Goal: Task Accomplishment & Management: Manage account settings

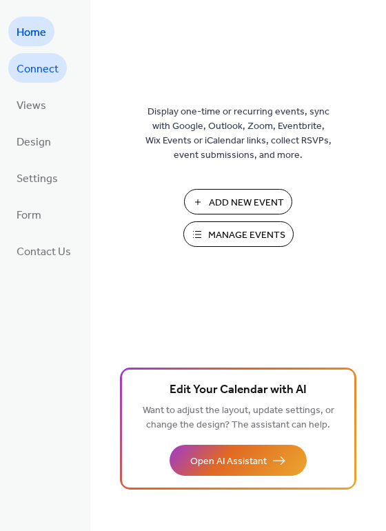
click at [47, 61] on span "Connect" at bounding box center [38, 69] width 42 height 21
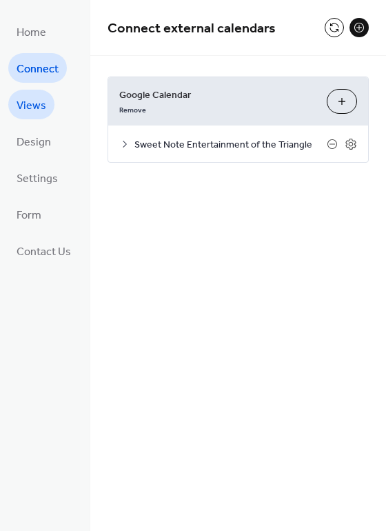
click at [28, 99] on span "Views" at bounding box center [32, 105] width 30 height 21
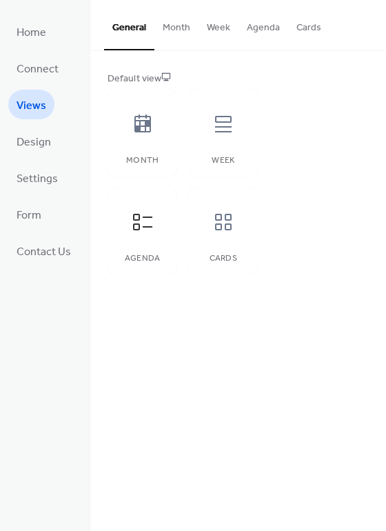
click at [175, 28] on button "Month" at bounding box center [176, 24] width 44 height 49
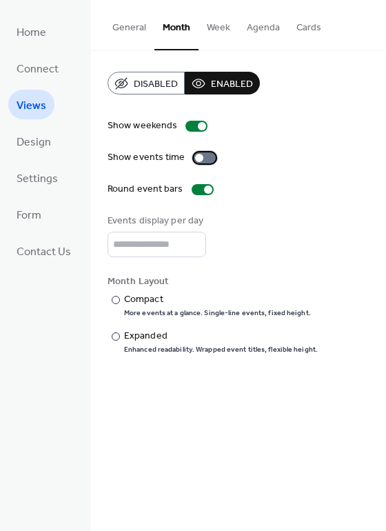
click at [203, 158] on div at bounding box center [205, 157] width 22 height 11
click at [204, 190] on div at bounding box center [208, 189] width 8 height 8
click at [200, 190] on div at bounding box center [203, 189] width 22 height 11
click at [222, 29] on button "Week" at bounding box center [219, 24] width 40 height 49
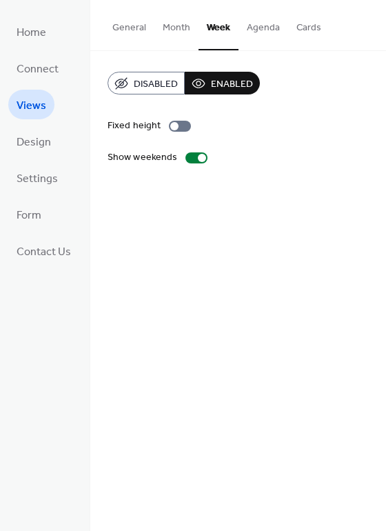
click at [255, 36] on button "Agenda" at bounding box center [264, 24] width 50 height 49
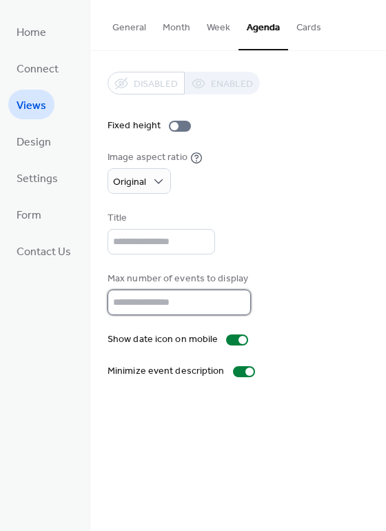
click at [155, 298] on input "**" at bounding box center [179, 303] width 143 height 26
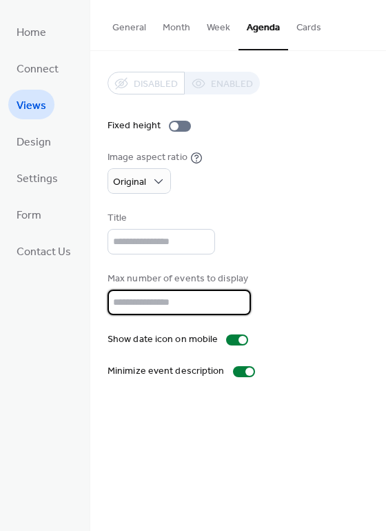
type input "**"
click at [318, 237] on div "Title" at bounding box center [238, 232] width 261 height 43
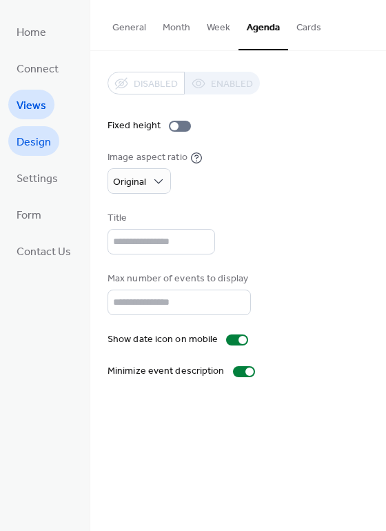
click at [30, 140] on span "Design" at bounding box center [34, 142] width 34 height 21
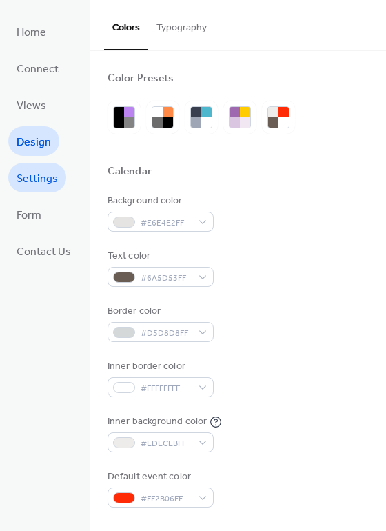
click at [38, 174] on span "Settings" at bounding box center [37, 178] width 41 height 21
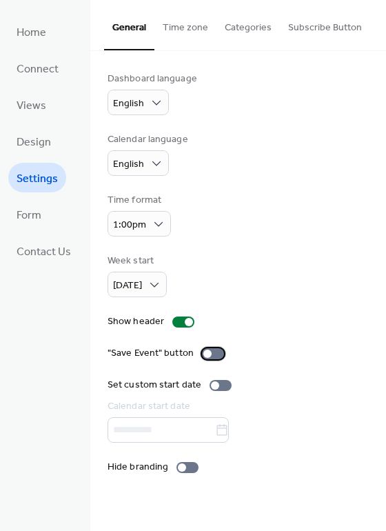
click at [208, 354] on div at bounding box center [207, 354] width 8 height 8
click at [214, 354] on div at bounding box center [218, 354] width 8 height 8
click at [190, 465] on div at bounding box center [187, 467] width 22 height 11
click at [187, 32] on button "Time zone" at bounding box center [185, 24] width 62 height 49
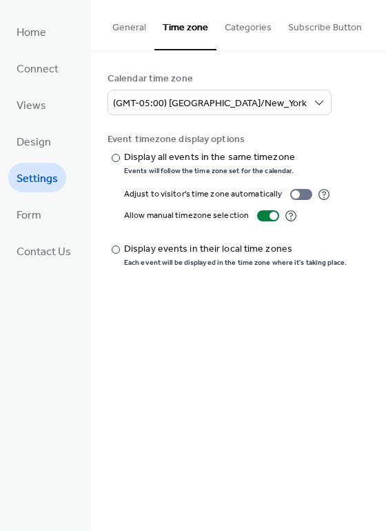
click at [252, 27] on button "Categories" at bounding box center [247, 24] width 63 height 49
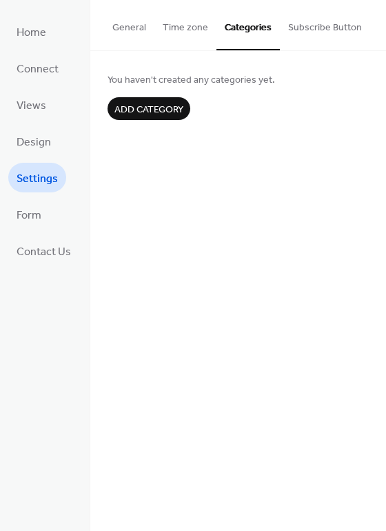
click at [333, 34] on button "Subscribe Button" at bounding box center [325, 24] width 90 height 49
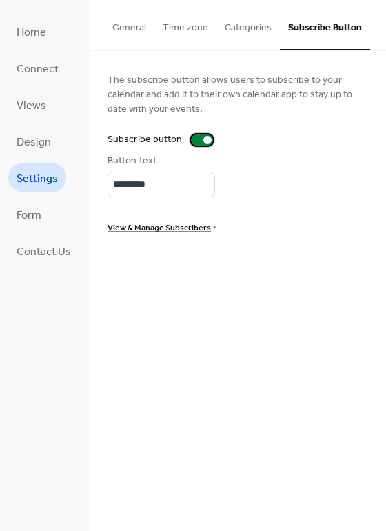
click at [203, 141] on div at bounding box center [207, 140] width 8 height 8
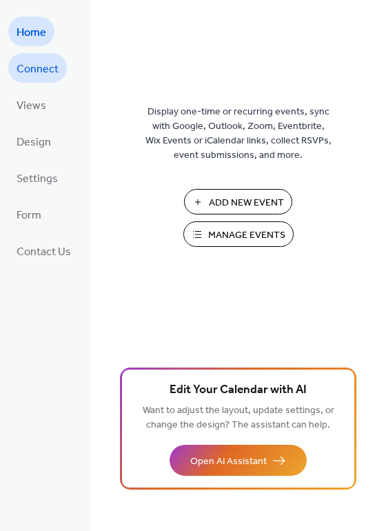
click at [46, 76] on span "Connect" at bounding box center [38, 69] width 42 height 21
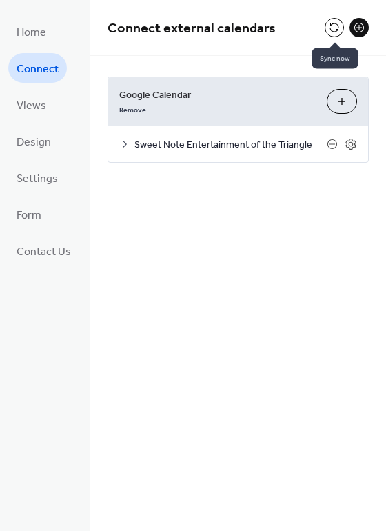
click at [334, 27] on button at bounding box center [334, 27] width 19 height 19
click at [345, 147] on icon at bounding box center [351, 144] width 12 height 12
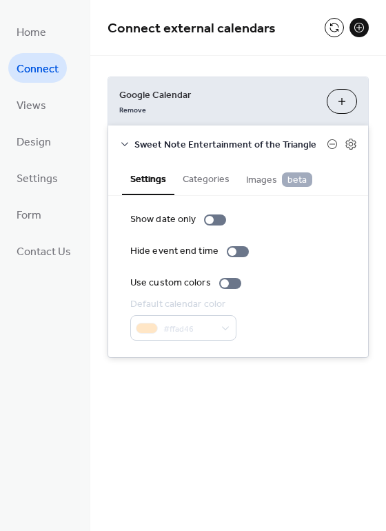
click at [214, 182] on button "Categories" at bounding box center [205, 178] width 63 height 32
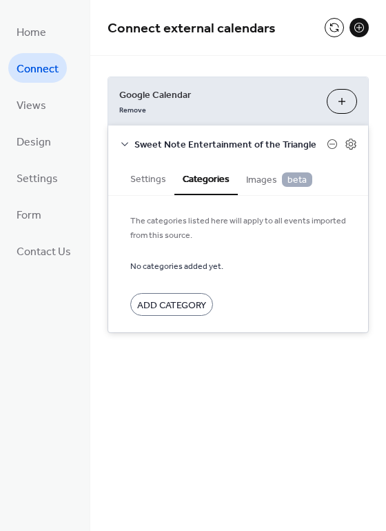
click at [251, 178] on span "Images beta" at bounding box center [279, 179] width 66 height 15
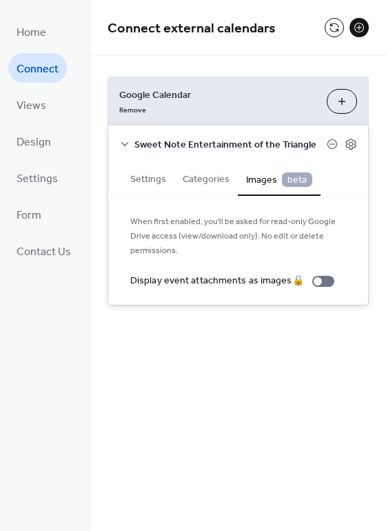
click at [150, 179] on button "Settings" at bounding box center [148, 178] width 52 height 32
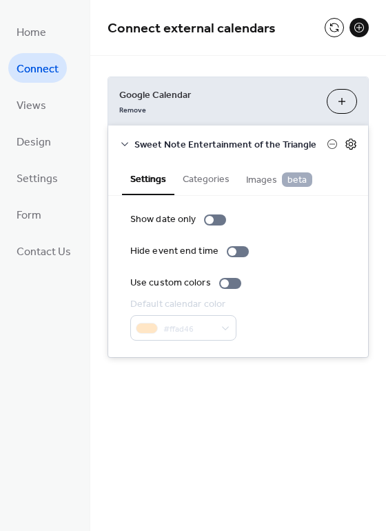
click at [352, 144] on icon at bounding box center [351, 144] width 12 height 12
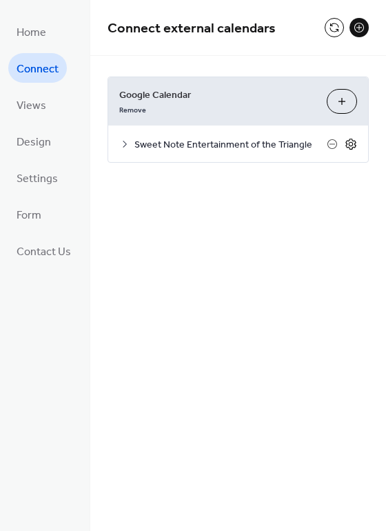
click at [352, 144] on icon at bounding box center [351, 144] width 12 height 12
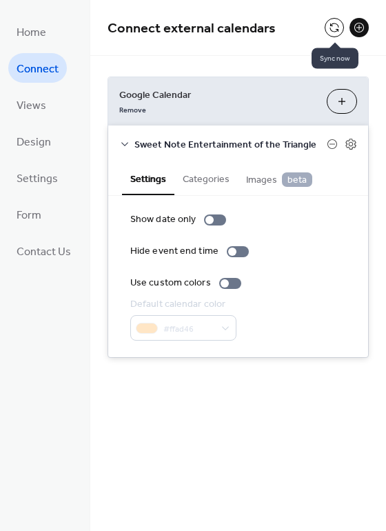
click at [333, 29] on button at bounding box center [334, 27] width 19 height 19
click at [35, 142] on span "Design" at bounding box center [34, 142] width 34 height 21
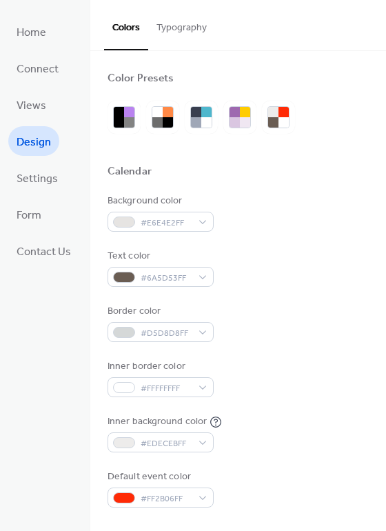
scroll to position [17, 0]
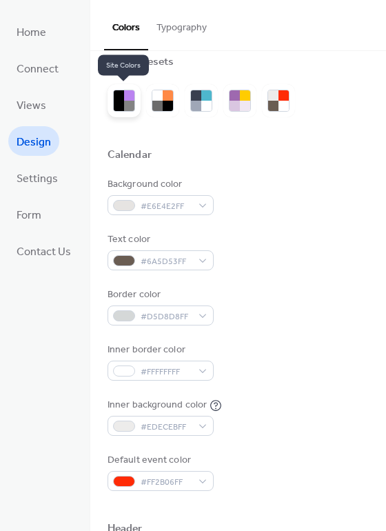
click at [115, 101] on div at bounding box center [119, 106] width 10 height 10
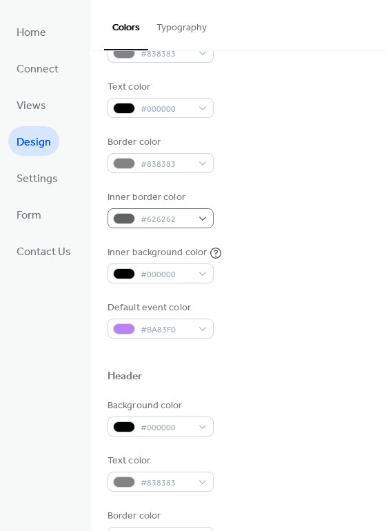
scroll to position [174, 0]
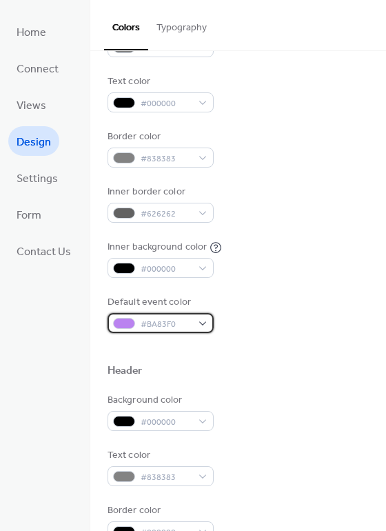
click at [204, 323] on div "#BA83F0" at bounding box center [161, 323] width 106 height 20
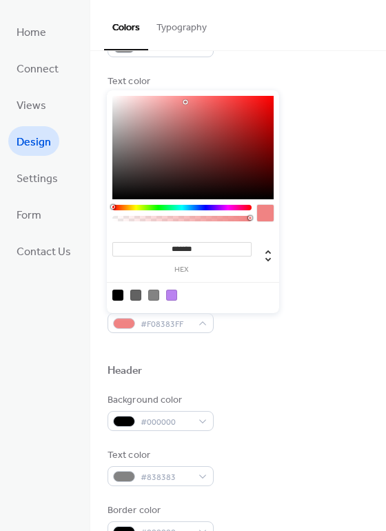
drag, startPoint x: 136, startPoint y: 208, endPoint x: 90, endPoint y: 208, distance: 46.2
click at [90, 208] on body "Home Connect Views Design Settings Form Contact Us Design Colors Typography Col…" at bounding box center [193, 265] width 386 height 531
type input "*******"
drag, startPoint x: 245, startPoint y: 128, endPoint x: 298, endPoint y: 130, distance: 53.2
click at [298, 130] on body "Home Connect Views Design Settings Form Contact Us Design Colors Typography Col…" at bounding box center [193, 265] width 386 height 531
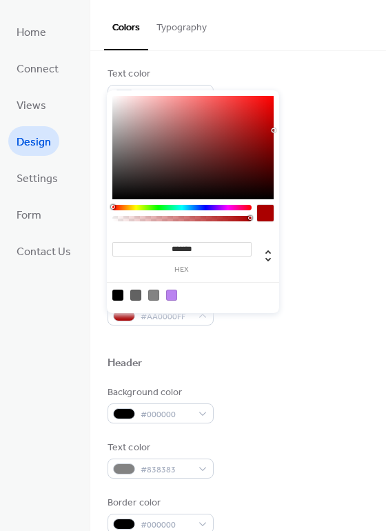
scroll to position [183, 0]
click at [283, 371] on div "Header" at bounding box center [238, 364] width 261 height 18
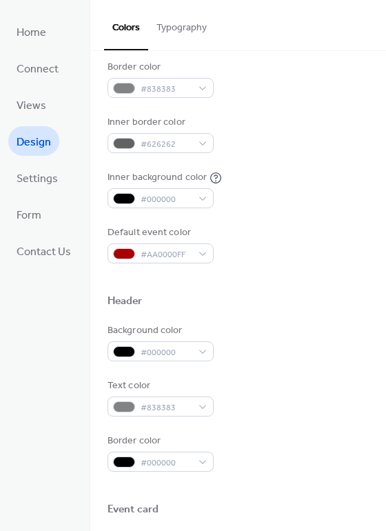
scroll to position [247, 0]
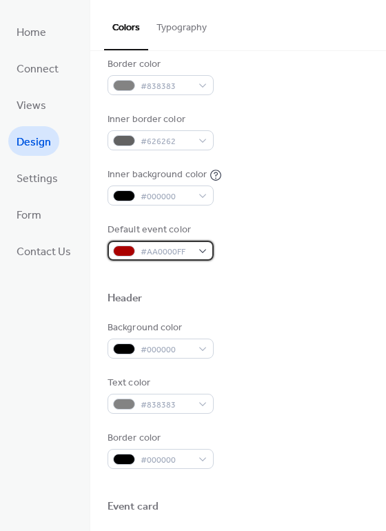
click at [201, 252] on div "#AA0000FF" at bounding box center [161, 251] width 106 height 20
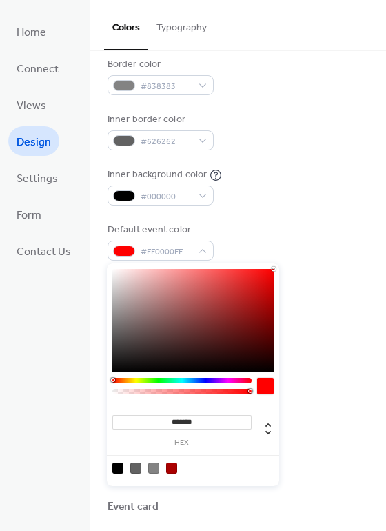
drag, startPoint x: 270, startPoint y: 298, endPoint x: 297, endPoint y: 243, distance: 61.4
click at [297, 243] on body "Home Connect Views Design Settings Form Contact Us Design Colors Typography Col…" at bounding box center [193, 265] width 386 height 531
type input "*******"
drag, startPoint x: 271, startPoint y: 278, endPoint x: 281, endPoint y: 302, distance: 26.0
click at [281, 302] on body "Home Connect Views Design Settings Form Contact Us Design Colors Typography Col…" at bounding box center [193, 265] width 386 height 531
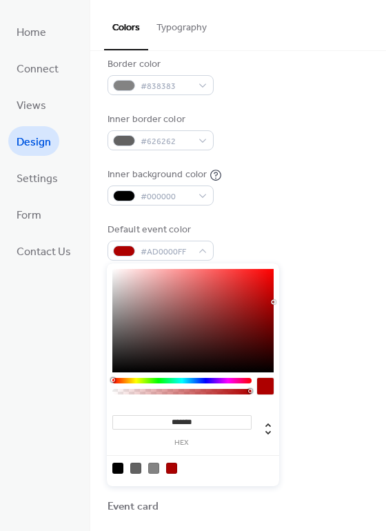
click at [311, 219] on div "Background color #838383 Text color #000000 Border color #838383 Inner border c…" at bounding box center [238, 104] width 261 height 314
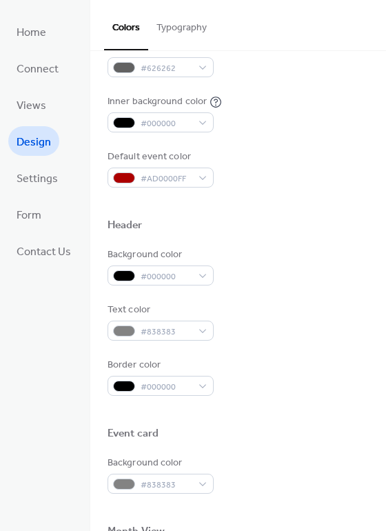
scroll to position [321, 0]
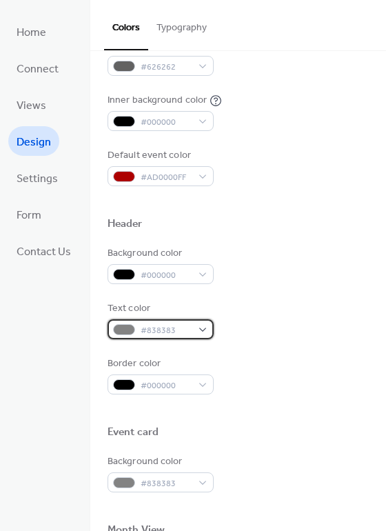
click at [192, 332] on div "#838383" at bounding box center [161, 329] width 106 height 20
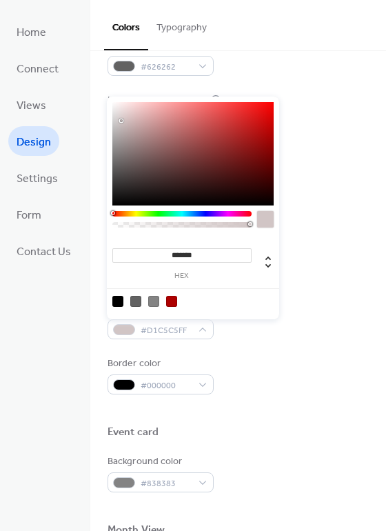
type input "*******"
drag, startPoint x: 135, startPoint y: 139, endPoint x: 103, endPoint y: 78, distance: 68.8
click at [103, 78] on body "Home Connect Views Design Settings Form Contact Us Design Colors Typography Col…" at bounding box center [193, 265] width 386 height 531
click at [310, 165] on div "Default event color #AD0000FF" at bounding box center [238, 167] width 261 height 38
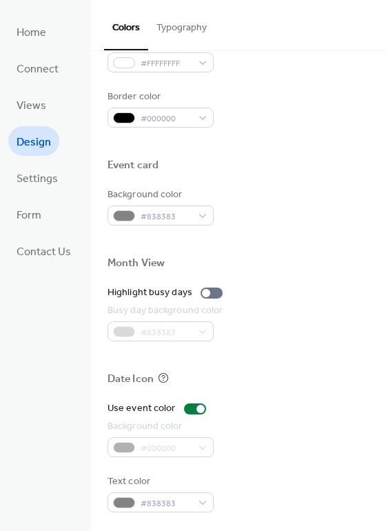
scroll to position [590, 0]
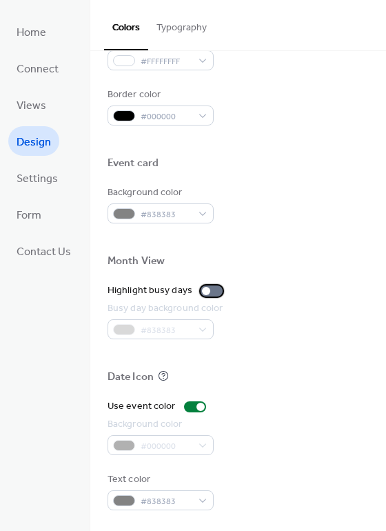
click at [205, 290] on div at bounding box center [206, 291] width 8 height 8
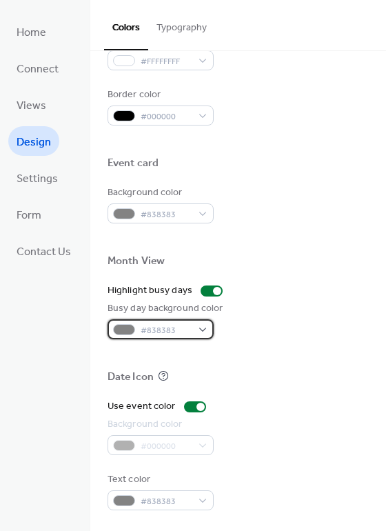
click at [202, 330] on div "#838383" at bounding box center [161, 329] width 106 height 20
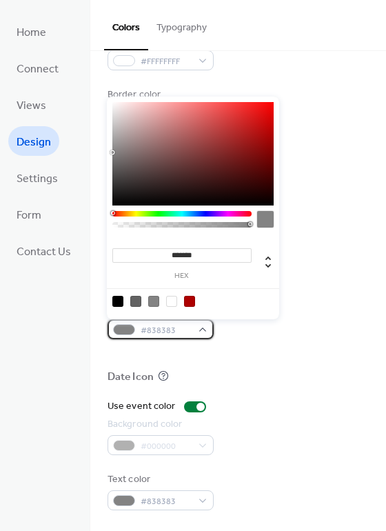
click at [202, 330] on div "#838383" at bounding box center [161, 329] width 106 height 20
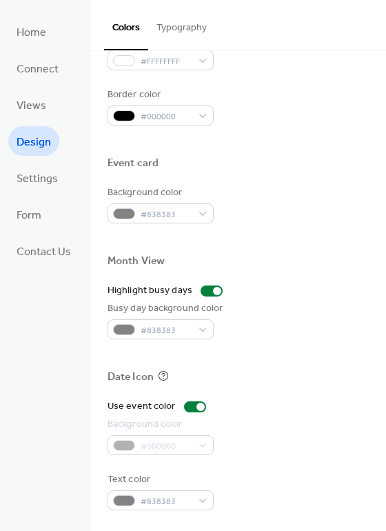
click at [295, 358] on div at bounding box center [238, 354] width 261 height 31
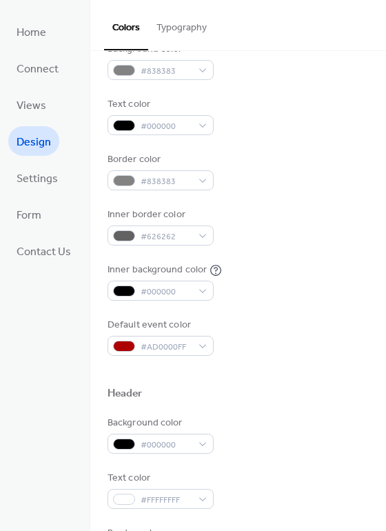
scroll to position [0, 0]
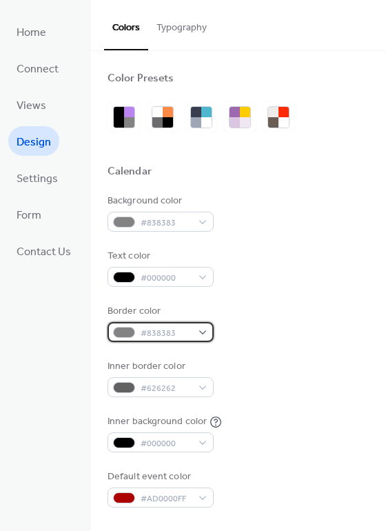
click at [184, 334] on span "#838383" at bounding box center [166, 333] width 51 height 14
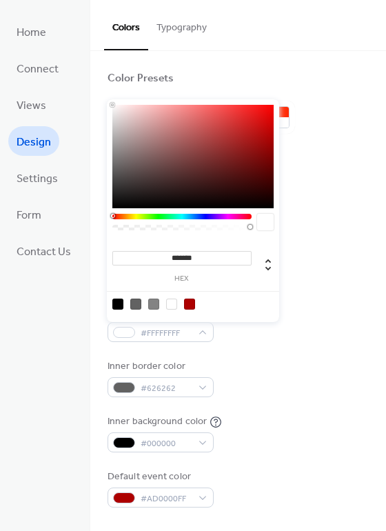
drag, startPoint x: 134, startPoint y: 170, endPoint x: 94, endPoint y: 69, distance: 108.3
click at [94, 69] on body "Home Connect Views Design Settings Form Contact Us Design Colors Typography Col…" at bounding box center [193, 265] width 386 height 531
type input "***"
type input "*"
drag, startPoint x: 154, startPoint y: 225, endPoint x: 93, endPoint y: 225, distance: 60.7
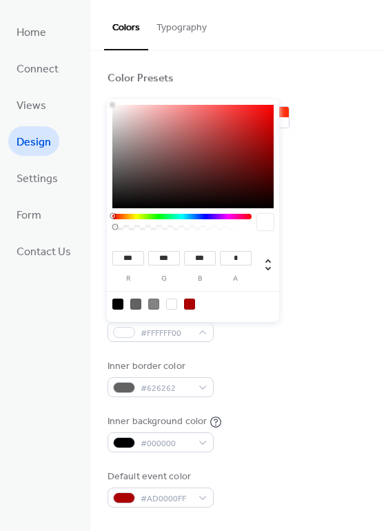
click at [93, 225] on body "Home Connect Views Design Settings Form Contact Us Design Colors Typography Col…" at bounding box center [193, 265] width 386 height 531
click at [284, 347] on div "Background color #838383 Text color #000000 Border color #FFFFFF00 Inner border…" at bounding box center [238, 351] width 261 height 314
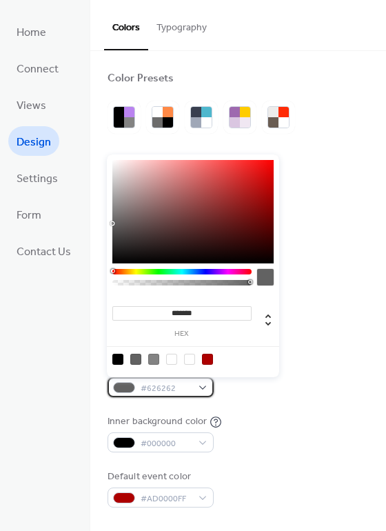
click at [174, 381] on span "#626262" at bounding box center [166, 388] width 51 height 14
click at [203, 313] on input "*******" at bounding box center [181, 313] width 139 height 14
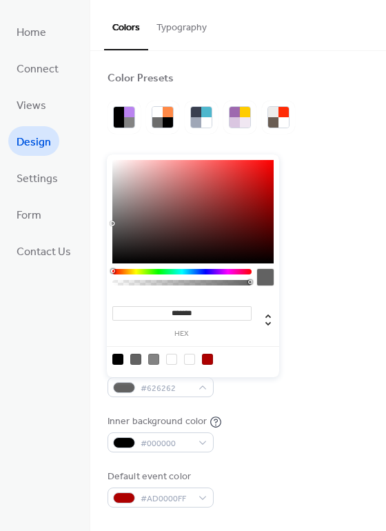
click at [203, 313] on input "*******" at bounding box center [181, 313] width 139 height 14
drag, startPoint x: 144, startPoint y: 223, endPoint x: 77, endPoint y: 110, distance: 131.1
click at [77, 110] on body "Home Connect Views Design Settings Form Contact Us Design Colors Typography Col…" at bounding box center [193, 265] width 386 height 531
click at [134, 359] on div at bounding box center [135, 359] width 11 height 11
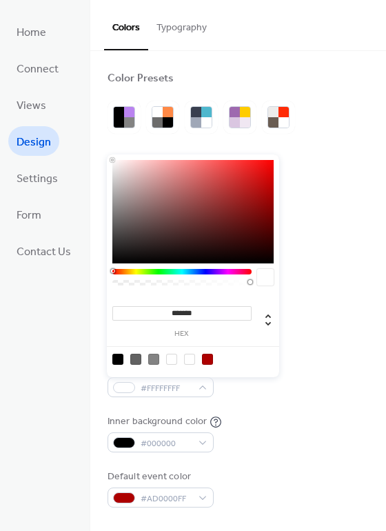
type input "*******"
click at [173, 311] on input "*******" at bounding box center [181, 313] width 139 height 14
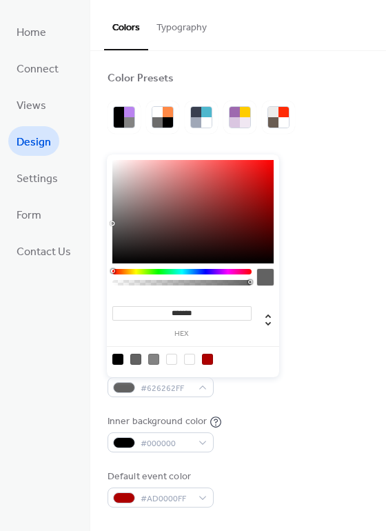
click at [173, 311] on input "*******" at bounding box center [181, 313] width 139 height 14
click at [314, 385] on div "Inner border color #626262FF" at bounding box center [238, 378] width 261 height 38
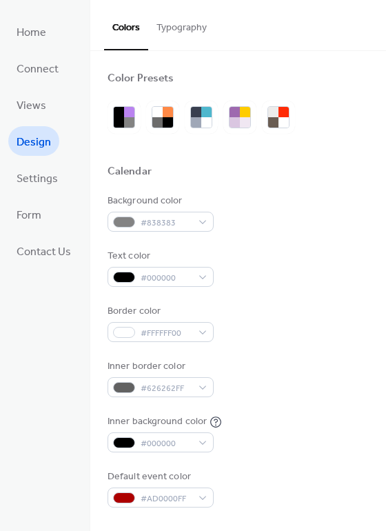
click at [185, 28] on button "Typography" at bounding box center [181, 24] width 67 height 49
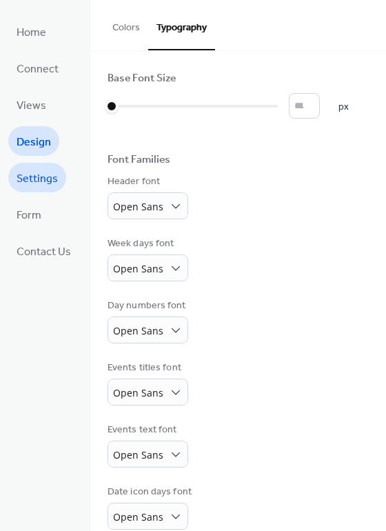
click at [28, 185] on span "Settings" at bounding box center [37, 178] width 41 height 21
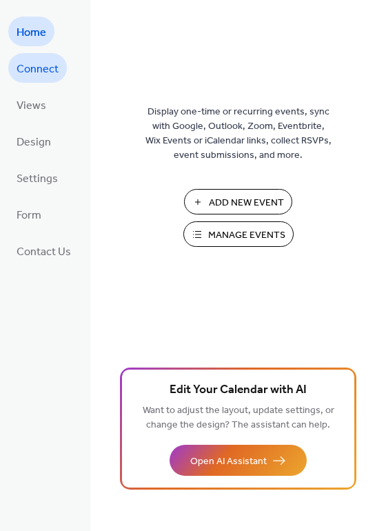
click at [32, 79] on span "Connect" at bounding box center [38, 69] width 42 height 21
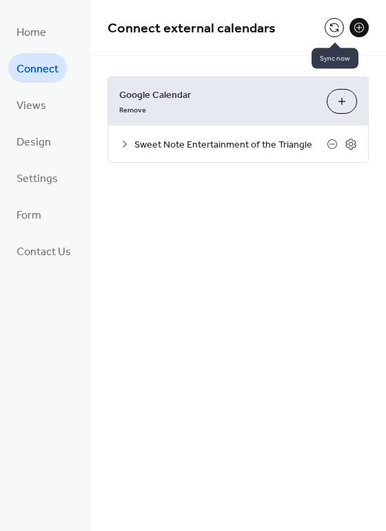
click at [331, 24] on button at bounding box center [334, 27] width 19 height 19
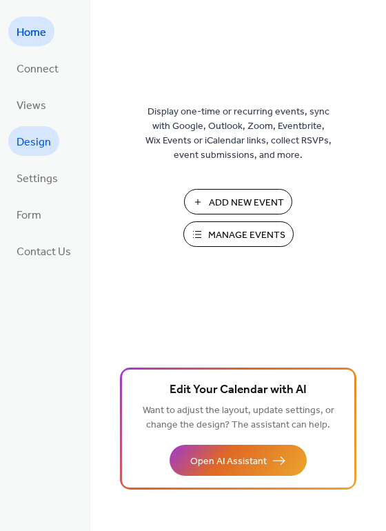
click at [23, 140] on span "Design" at bounding box center [34, 142] width 34 height 21
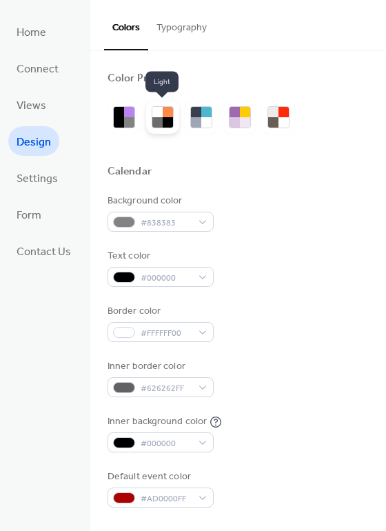
click at [171, 121] on div at bounding box center [168, 122] width 10 height 10
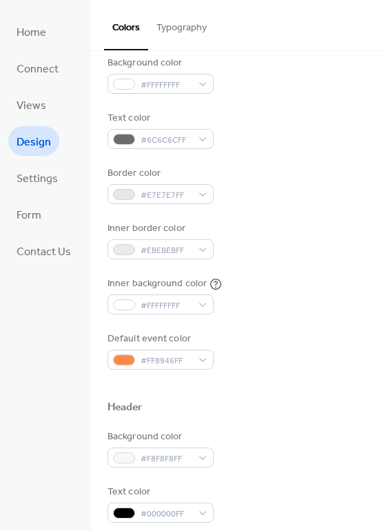
scroll to position [139, 0]
click at [203, 362] on div "#FF8946FF" at bounding box center [161, 359] width 106 height 20
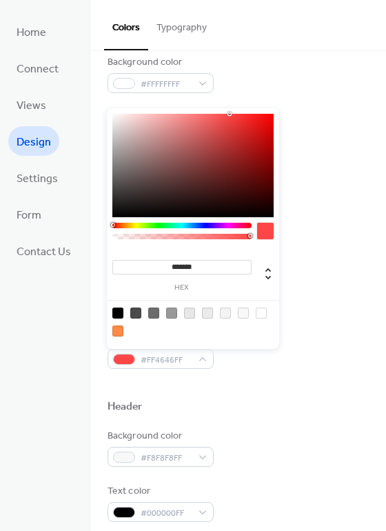
drag, startPoint x: 119, startPoint y: 227, endPoint x: 77, endPoint y: 224, distance: 42.1
click at [77, 224] on body "Home Connect Views Design Settings Form Contact Us Design Colors Typography Col…" at bounding box center [193, 265] width 386 height 531
type input "*******"
drag, startPoint x: 272, startPoint y: 141, endPoint x: 292, endPoint y: 132, distance: 22.5
click at [292, 132] on body "Home Connect Views Design Settings Form Contact Us Design Colors Typography Col…" at bounding box center [193, 265] width 386 height 531
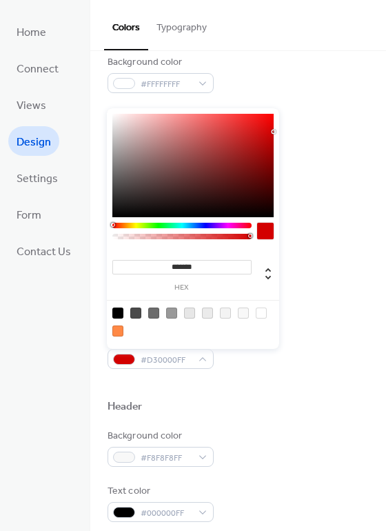
click at [294, 200] on div "Border color #E7E7E7FF" at bounding box center [238, 184] width 261 height 38
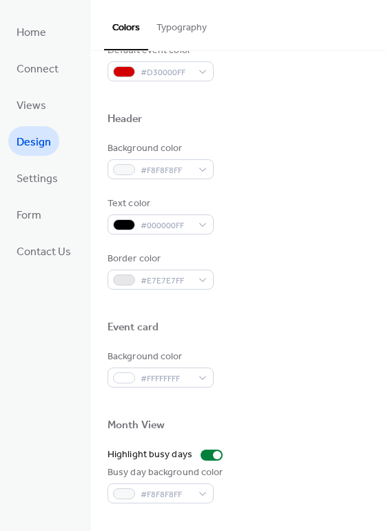
scroll to position [431, 0]
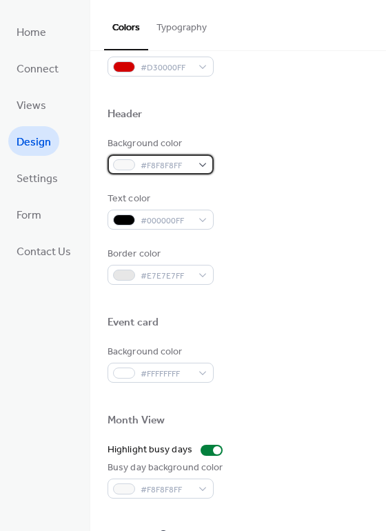
click at [199, 160] on div "#F8F8F8FF" at bounding box center [161, 164] width 106 height 20
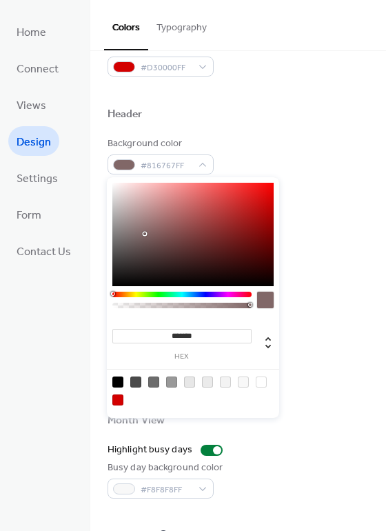
type input "*******"
drag, startPoint x: 151, startPoint y: 224, endPoint x: 70, endPoint y: 341, distance: 142.7
click at [70, 341] on body "Home Connect Views Design Settings Form Contact Us Design Colors Typography Col…" at bounding box center [193, 265] width 386 height 531
click at [270, 123] on div "Header" at bounding box center [238, 117] width 261 height 18
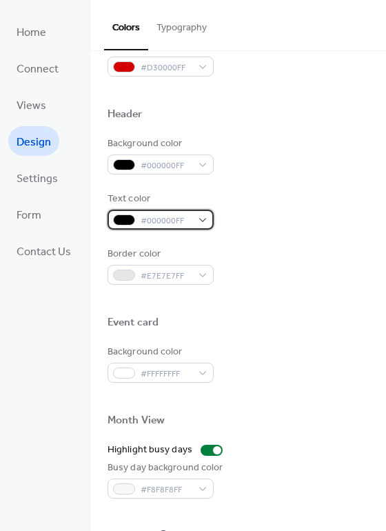
click at [188, 211] on div "#000000FF" at bounding box center [161, 220] width 106 height 20
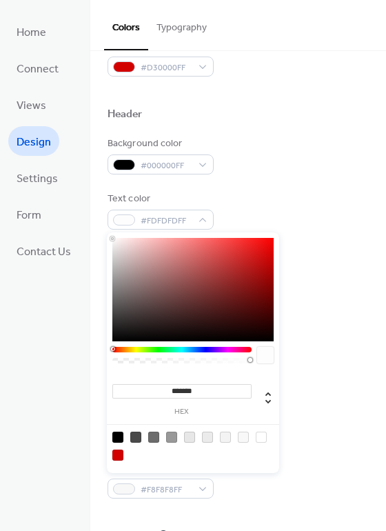
type input "*******"
drag, startPoint x: 160, startPoint y: 294, endPoint x: 92, endPoint y: 225, distance: 96.5
click at [92, 225] on body "Home Connect Views Design Settings Form Contact Us Design Colors Typography Col…" at bounding box center [193, 265] width 386 height 531
click at [283, 140] on div "Background color #000000FF" at bounding box center [238, 155] width 261 height 38
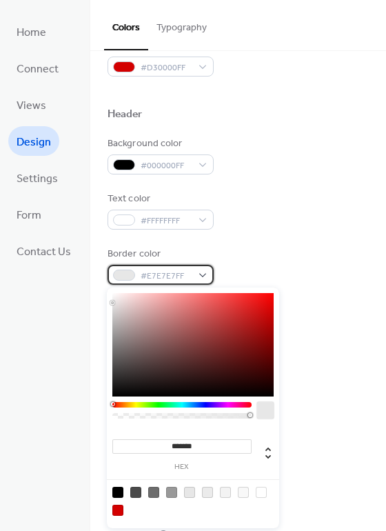
click at [168, 276] on span "#E7E7E7FF" at bounding box center [166, 276] width 51 height 14
type input "*******"
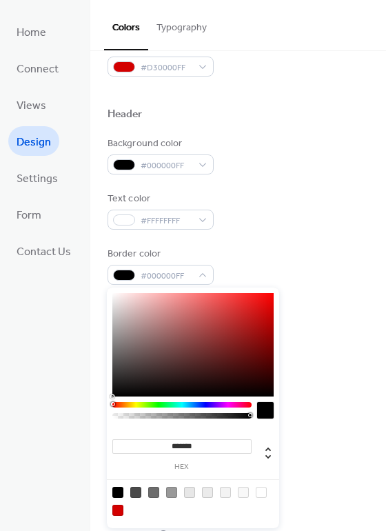
drag, startPoint x: 127, startPoint y: 306, endPoint x: 63, endPoint y: 541, distance: 243.7
click at [63, 530] on html "Home Connect Views Design Settings Form Contact Us Design Colors Typography Col…" at bounding box center [193, 265] width 386 height 531
click at [264, 278] on div "Border color #000000FF" at bounding box center [238, 266] width 261 height 38
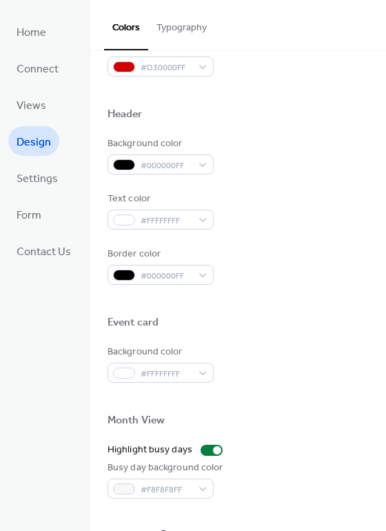
click at [264, 278] on div "Border color #000000FF" at bounding box center [238, 266] width 261 height 38
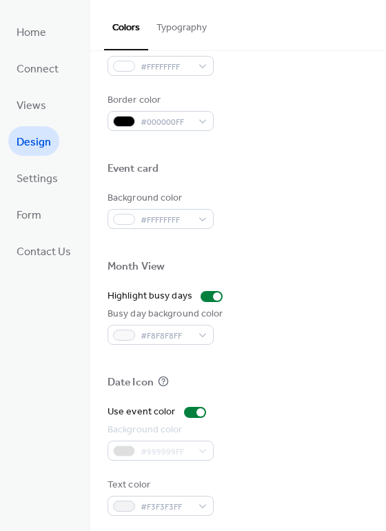
scroll to position [590, 0]
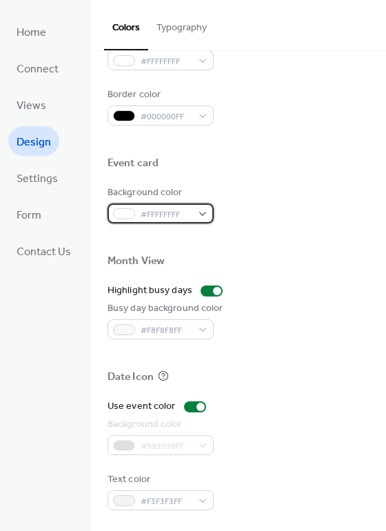
click at [187, 222] on div "#FFFFFFFF" at bounding box center [161, 213] width 106 height 20
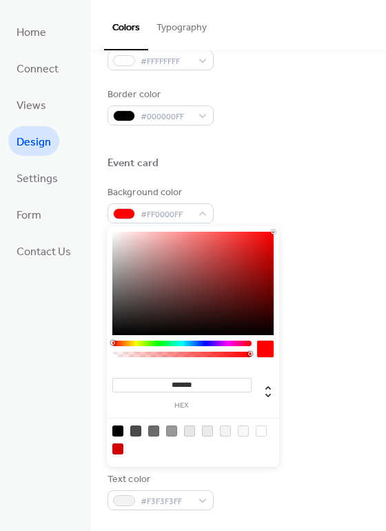
drag, startPoint x: 222, startPoint y: 253, endPoint x: 352, endPoint y: 212, distance: 135.8
click at [352, 212] on body "Home Connect Views Design Settings Form Contact Us Design Colors Typography Col…" at bounding box center [193, 265] width 386 height 531
type input "*******"
drag, startPoint x: 143, startPoint y: 256, endPoint x: 52, endPoint y: 203, distance: 105.3
click at [52, 203] on body "Home Connect Views Design Settings Form Contact Us Design Colors Typography Col…" at bounding box center [193, 265] width 386 height 531
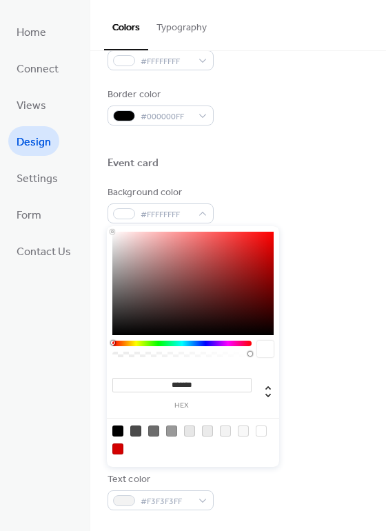
click at [262, 151] on div at bounding box center [238, 140] width 261 height 31
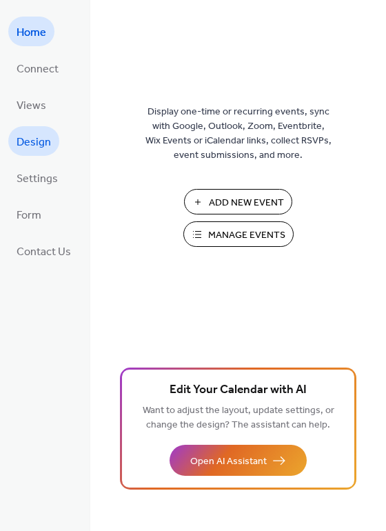
click at [32, 141] on span "Design" at bounding box center [34, 142] width 34 height 21
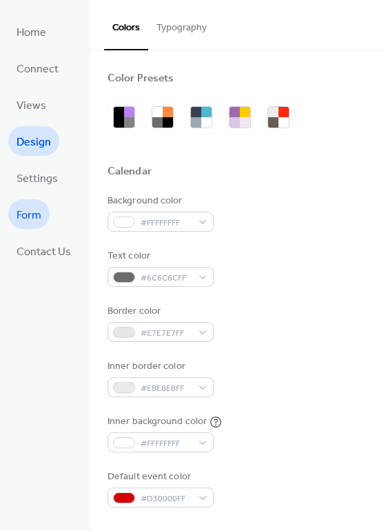
click at [24, 211] on span "Form" at bounding box center [29, 215] width 25 height 21
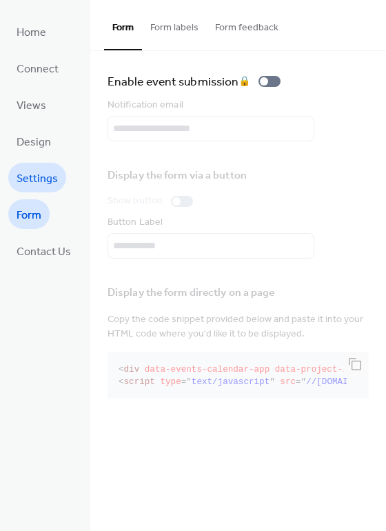
click at [34, 182] on span "Settings" at bounding box center [37, 178] width 41 height 21
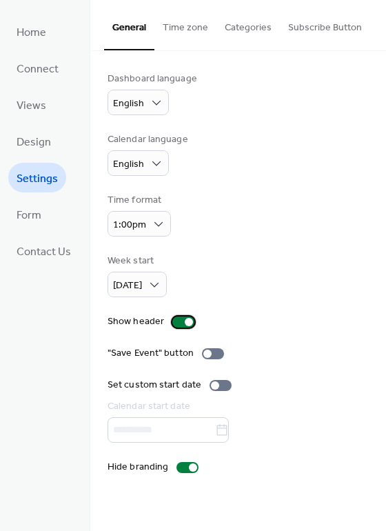
click at [185, 322] on div at bounding box center [189, 322] width 8 height 8
click at [183, 322] on div at bounding box center [183, 321] width 22 height 11
click at [179, 321] on div at bounding box center [183, 321] width 22 height 11
click at [187, 23] on button "Time zone" at bounding box center [185, 24] width 62 height 49
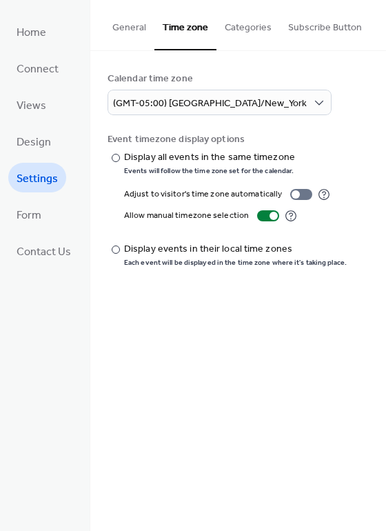
click at [236, 31] on button "Categories" at bounding box center [247, 24] width 63 height 49
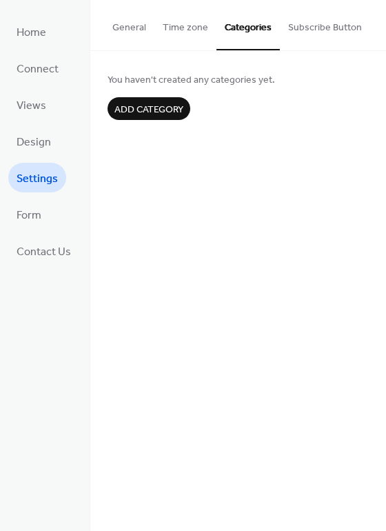
click at [288, 30] on button "Subscribe Button" at bounding box center [325, 24] width 90 height 49
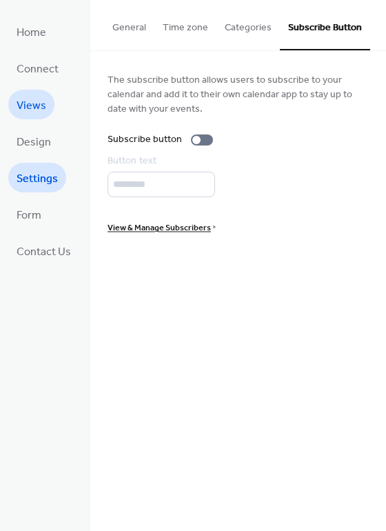
click at [36, 111] on span "Views" at bounding box center [32, 105] width 30 height 21
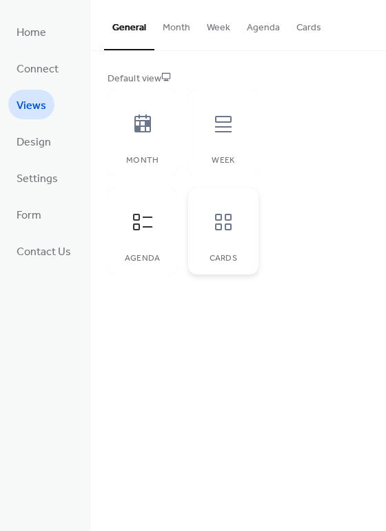
click at [212, 212] on icon at bounding box center [223, 222] width 22 height 22
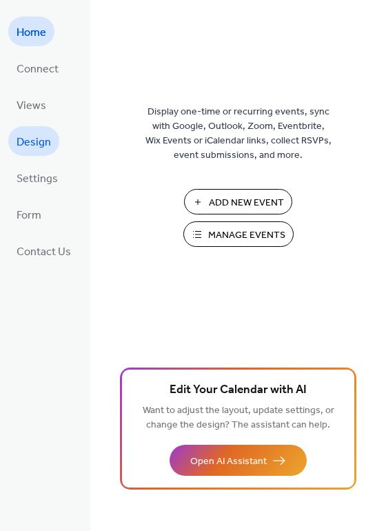
click at [47, 143] on span "Design" at bounding box center [34, 142] width 34 height 21
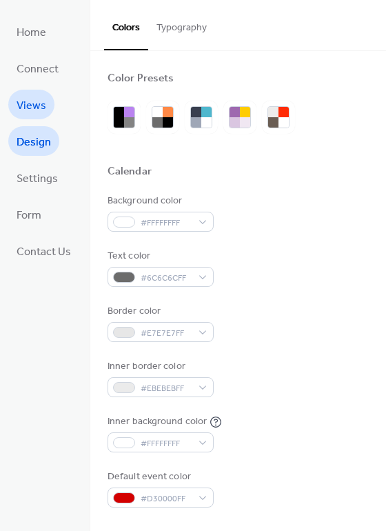
click at [44, 99] on span "Views" at bounding box center [32, 105] width 30 height 21
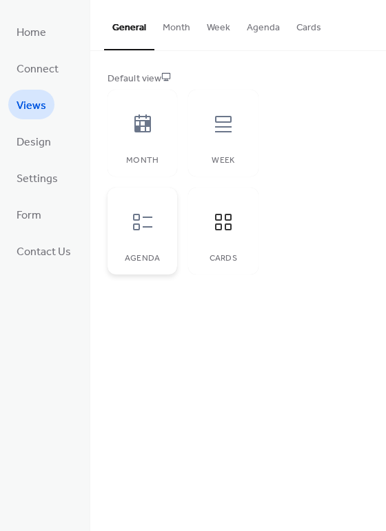
click at [141, 237] on div at bounding box center [142, 221] width 41 height 41
click at [45, 145] on span "Design" at bounding box center [34, 142] width 34 height 21
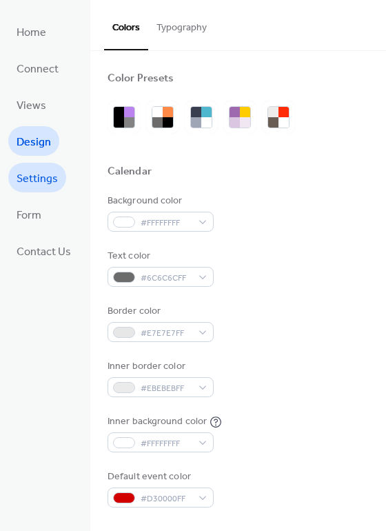
click at [39, 173] on span "Settings" at bounding box center [37, 178] width 41 height 21
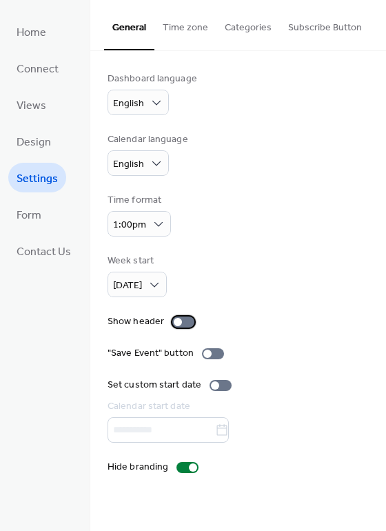
click at [179, 319] on div at bounding box center [178, 322] width 8 height 8
click at [44, 40] on span "Home" at bounding box center [32, 32] width 30 height 21
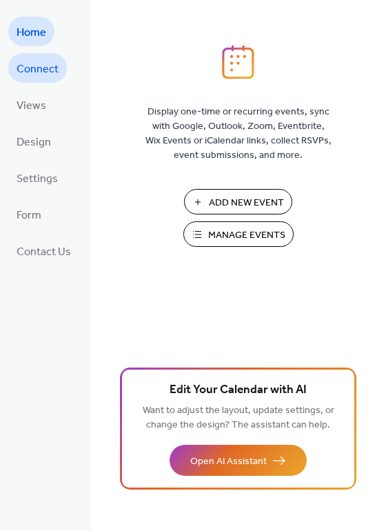
click at [37, 66] on span "Connect" at bounding box center [38, 69] width 42 height 21
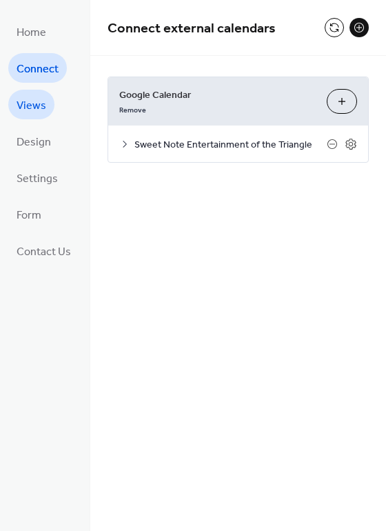
click at [29, 104] on span "Views" at bounding box center [32, 105] width 30 height 21
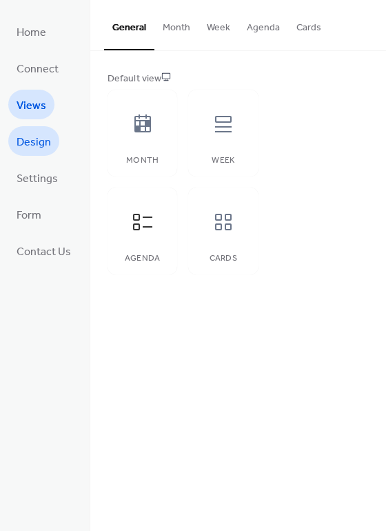
click at [25, 144] on span "Design" at bounding box center [34, 142] width 34 height 21
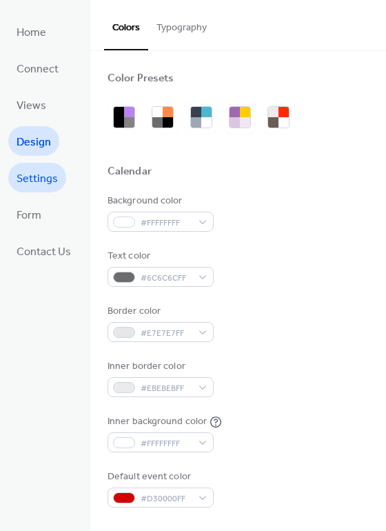
click at [34, 168] on span "Settings" at bounding box center [37, 178] width 41 height 21
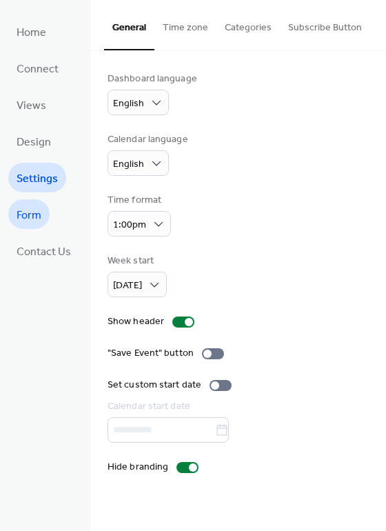
click at [27, 218] on span "Form" at bounding box center [29, 215] width 25 height 21
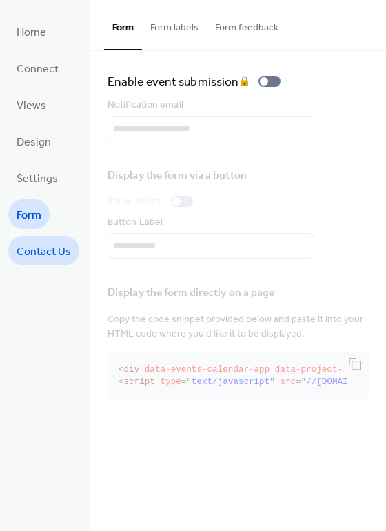
click at [42, 257] on span "Contact Us" at bounding box center [44, 251] width 54 height 21
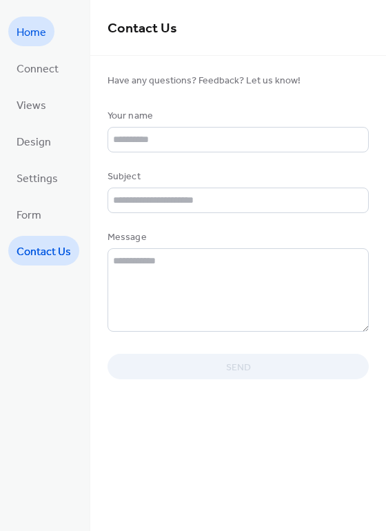
click at [26, 37] on span "Home" at bounding box center [32, 32] width 30 height 21
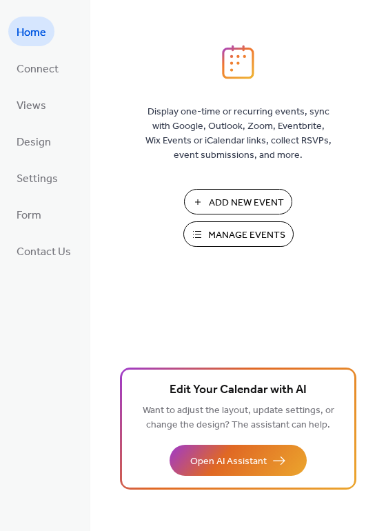
click at [224, 238] on span "Manage Events" at bounding box center [246, 235] width 77 height 14
click at [34, 77] on span "Connect" at bounding box center [38, 69] width 42 height 21
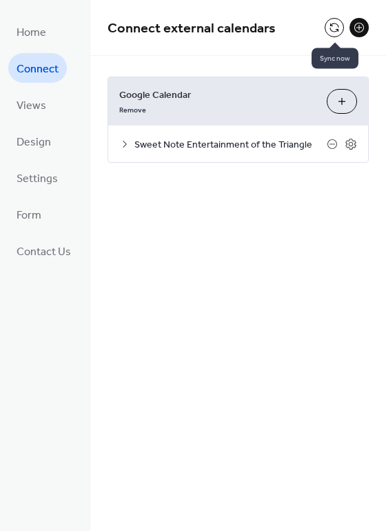
click at [330, 30] on button at bounding box center [334, 27] width 19 height 19
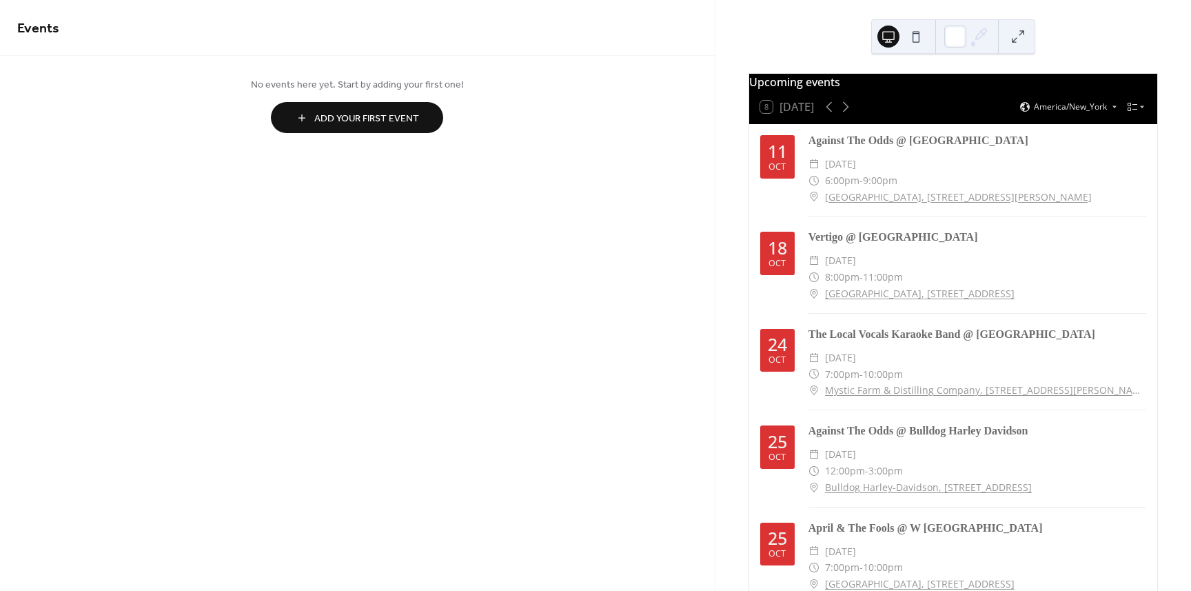
click at [824, 90] on div "Upcoming events" at bounding box center [953, 82] width 408 height 17
click at [919, 35] on button at bounding box center [916, 37] width 22 height 22
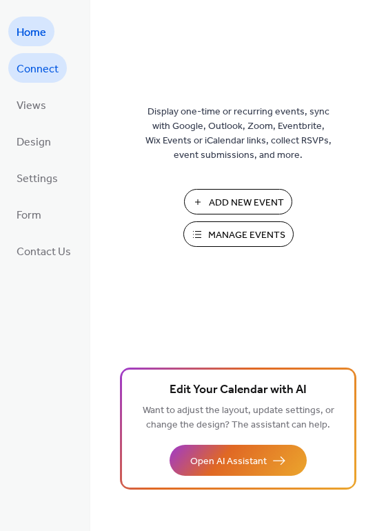
click at [48, 69] on span "Connect" at bounding box center [38, 69] width 42 height 21
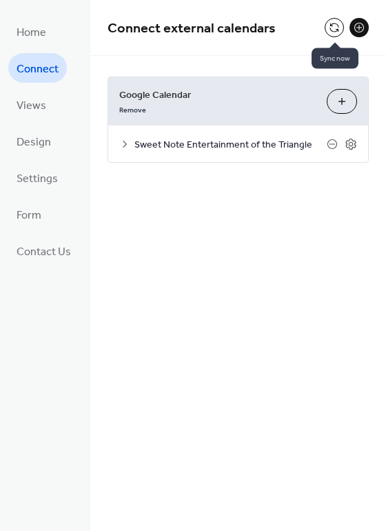
click at [334, 29] on button at bounding box center [334, 27] width 19 height 19
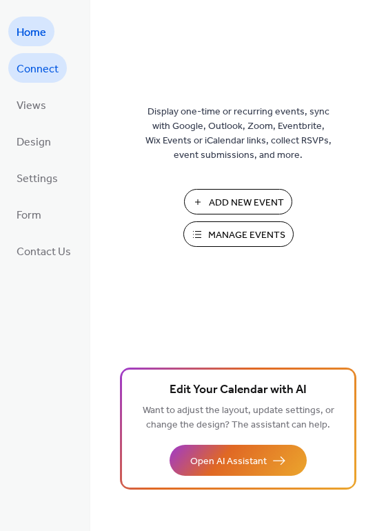
click at [41, 59] on span "Connect" at bounding box center [38, 69] width 42 height 21
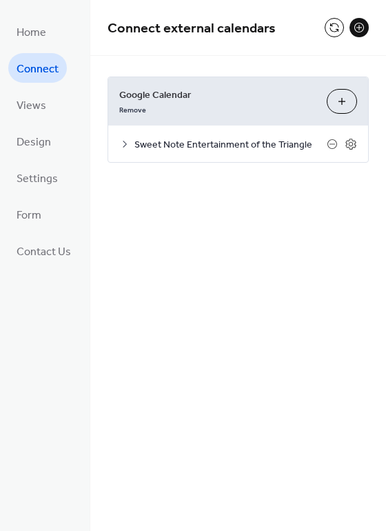
click at [334, 28] on button at bounding box center [334, 27] width 19 height 19
click at [333, 29] on button at bounding box center [334, 27] width 19 height 19
